Goal: Task Accomplishment & Management: Manage account settings

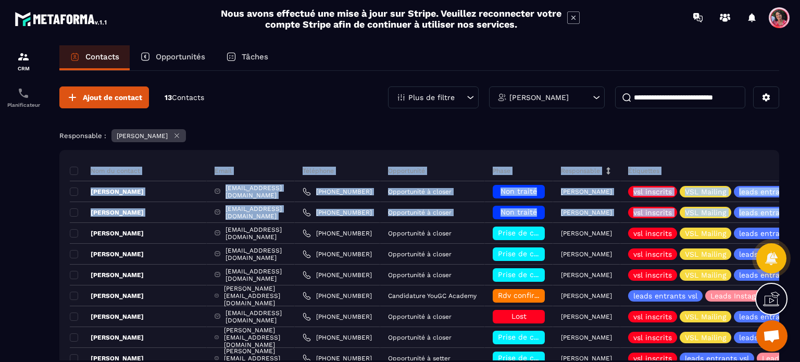
drag, startPoint x: 800, startPoint y: 153, endPoint x: 800, endPoint y: 216, distance: 63.1
click at [800, 216] on section "CRM Planificateur Contacts Opportunités Tâches Ajout de contact 13 Contacts Plu…" at bounding box center [400, 213] width 800 height 357
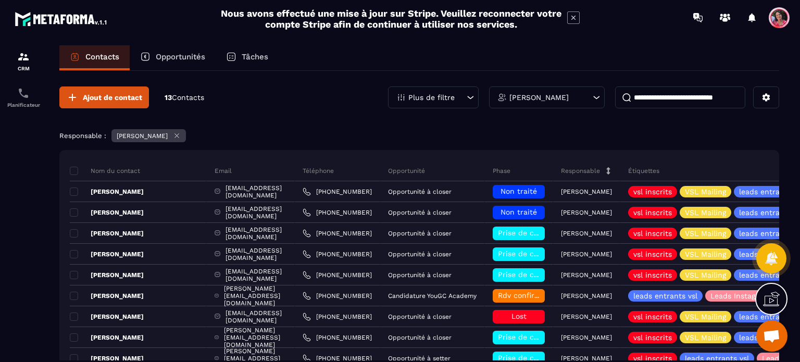
click at [626, 135] on div "Responsable : [PERSON_NAME]" at bounding box center [419, 137] width 720 height 16
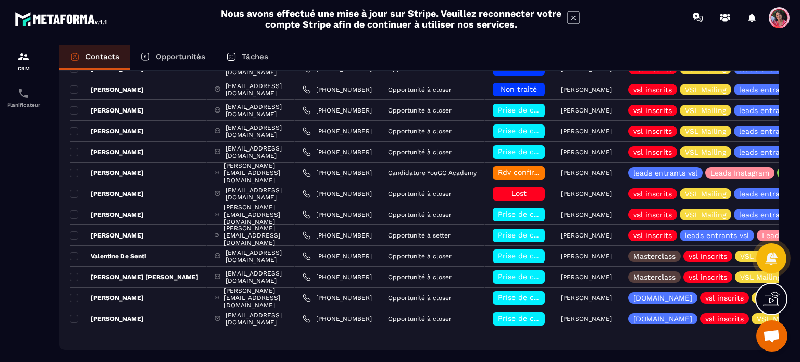
scroll to position [125, 0]
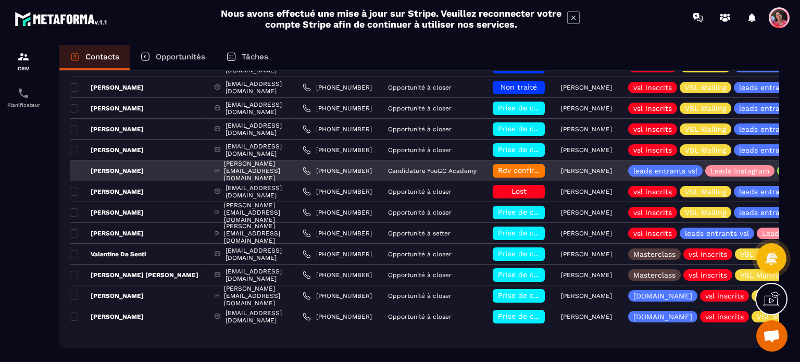
click at [258, 169] on div "[PERSON_NAME][EMAIL_ADDRESS][DOMAIN_NAME]" at bounding box center [251, 170] width 88 height 21
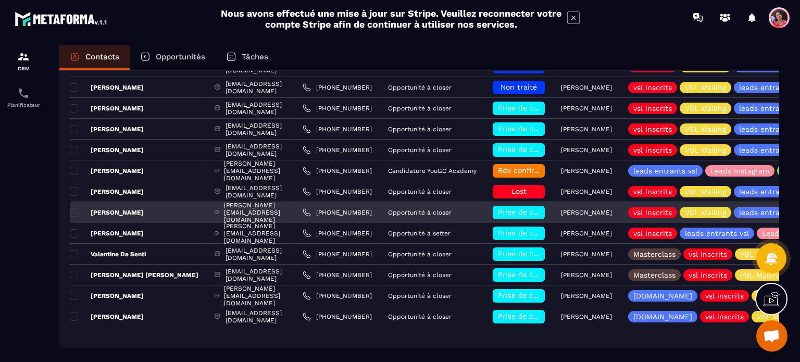
click at [127, 212] on p "[PERSON_NAME]" at bounding box center [107, 212] width 74 height 8
click at [238, 211] on div "[PERSON_NAME][EMAIL_ADDRESS][DOMAIN_NAME]" at bounding box center [251, 212] width 88 height 21
click at [108, 209] on p "[PERSON_NAME]" at bounding box center [107, 212] width 74 height 8
click at [76, 211] on span at bounding box center [74, 212] width 8 height 8
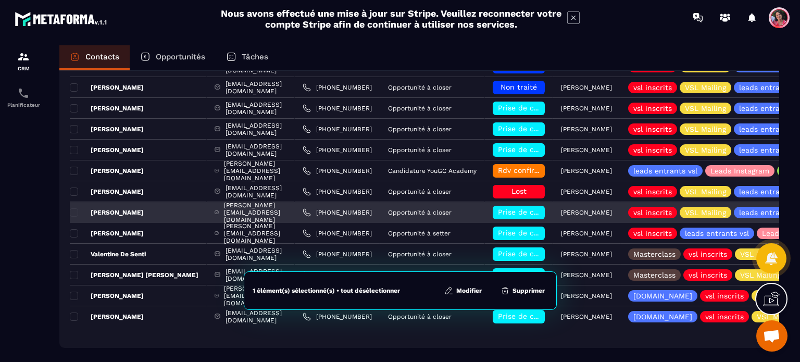
click at [124, 208] on p "[PERSON_NAME]" at bounding box center [107, 212] width 74 height 8
click at [102, 208] on p "[PERSON_NAME]" at bounding box center [107, 212] width 74 height 8
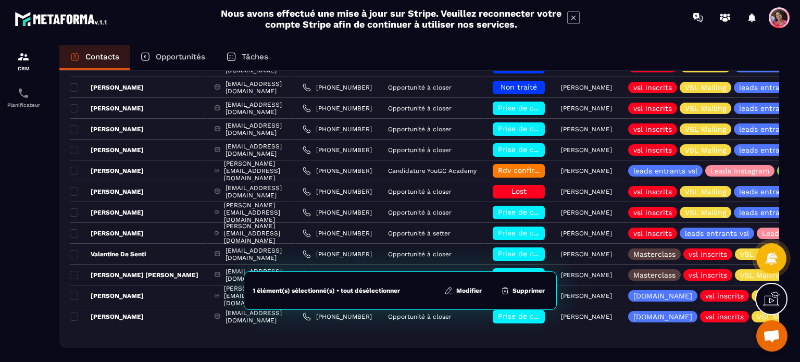
click at [264, 56] on p "Tâches" at bounding box center [255, 56] width 27 height 9
click at [246, 52] on p "Tâches" at bounding box center [255, 56] width 27 height 9
click at [176, 53] on p "Opportunités" at bounding box center [181, 56] width 50 height 9
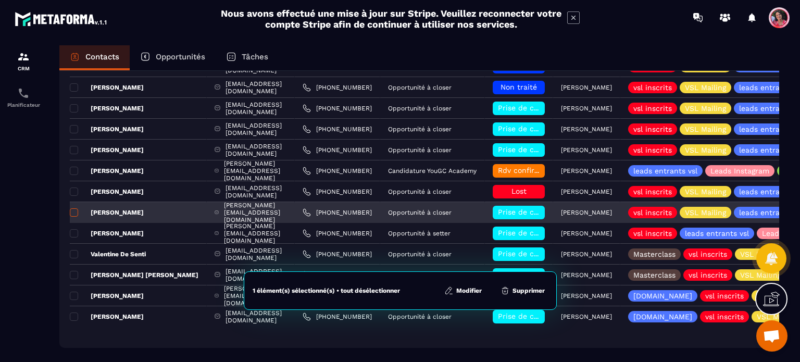
click at [71, 212] on span at bounding box center [74, 212] width 8 height 8
